Goal: Information Seeking & Learning: Compare options

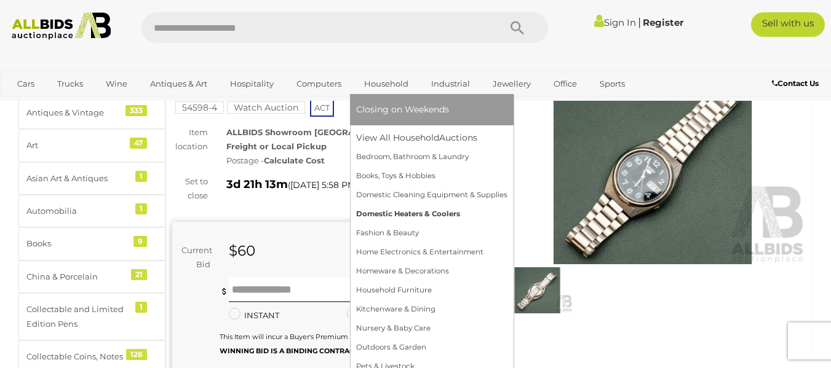
scroll to position [93, 0]
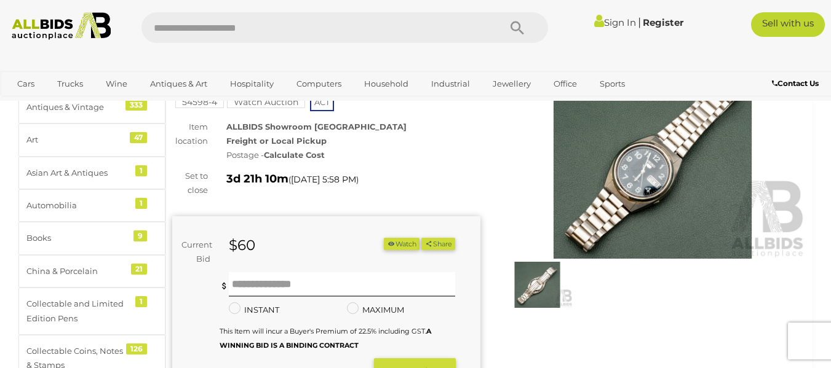
click at [625, 174] on img at bounding box center [653, 160] width 308 height 199
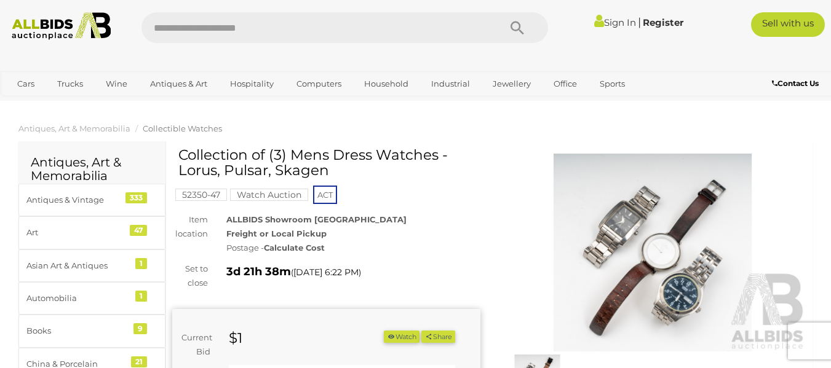
click at [643, 218] on img at bounding box center [653, 253] width 308 height 199
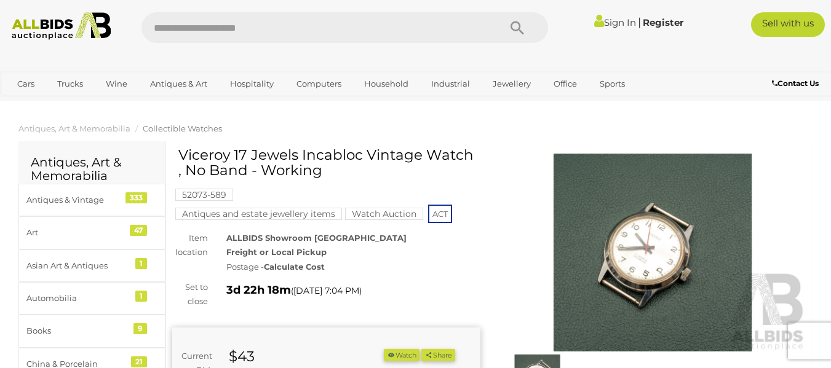
click at [608, 247] on img at bounding box center [653, 253] width 308 height 199
